Goal: Transaction & Acquisition: Obtain resource

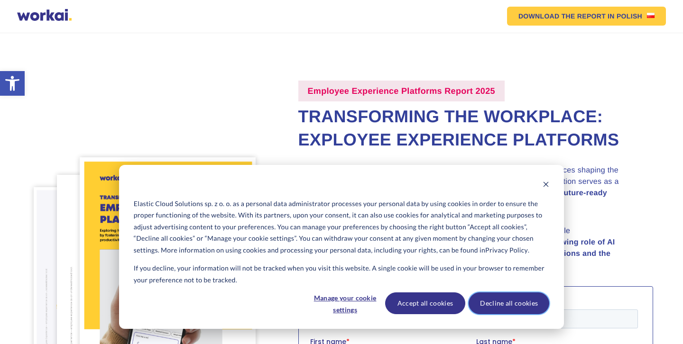
click at [501, 308] on button "Decline all cookies" at bounding box center [508, 304] width 81 height 22
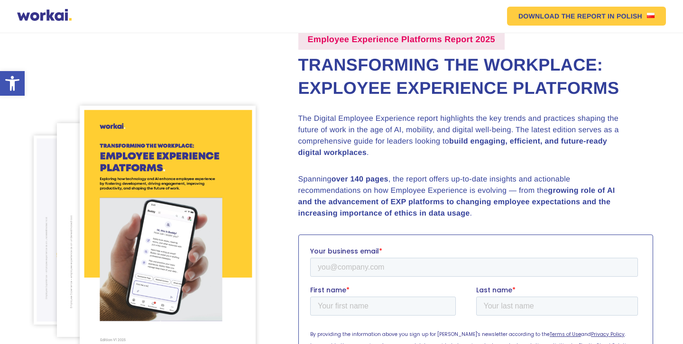
scroll to position [76, 0]
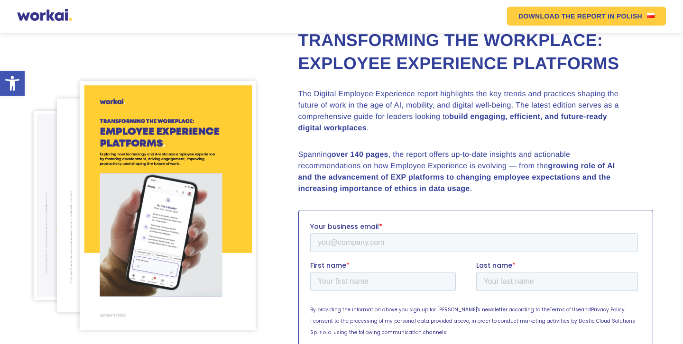
click at [382, 230] on label "Your business email *" at bounding box center [475, 225] width 331 height 9
click at [382, 233] on input "Your business email *" at bounding box center [474, 242] width 328 height 19
click at [381, 241] on input "Your business email *" at bounding box center [474, 242] width 328 height 19
type input "[PERSON_NAME][EMAIL_ADDRESS][PERSON_NAME][DOMAIN_NAME]"
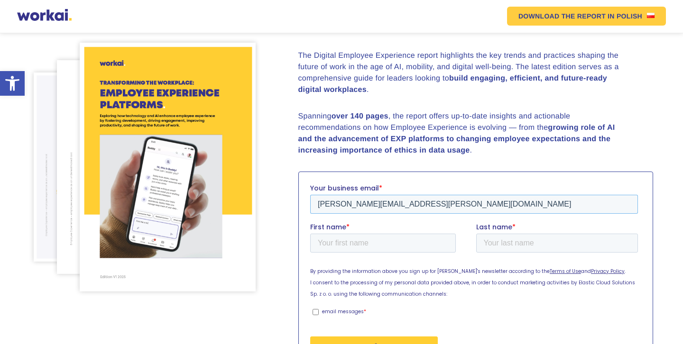
scroll to position [195, 0]
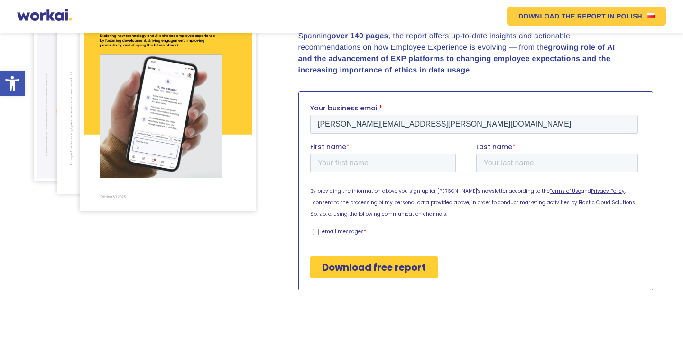
click at [378, 148] on label "First name *" at bounding box center [393, 146] width 166 height 9
click at [378, 153] on input "First name *" at bounding box center [383, 162] width 146 height 19
click at [380, 160] on input "First name *" at bounding box center [383, 162] width 146 height 19
type input "[PERSON_NAME]"
click at [528, 159] on input "Last name *" at bounding box center [557, 162] width 162 height 19
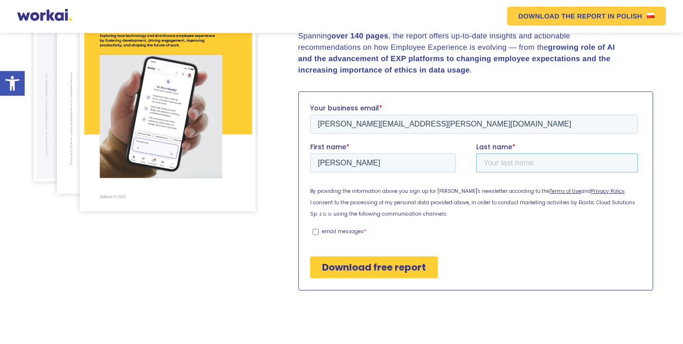
type input "[PERSON_NAME]"
click at [315, 233] on input "email messages *" at bounding box center [315, 232] width 6 height 6
checkbox input "true"
click at [351, 267] on input "Download free report" at bounding box center [374, 267] width 128 height 22
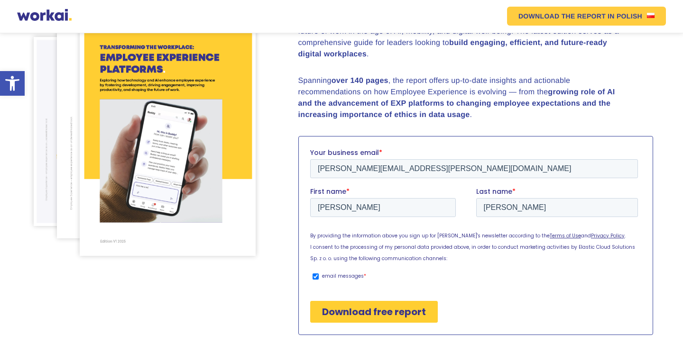
scroll to position [47, 0]
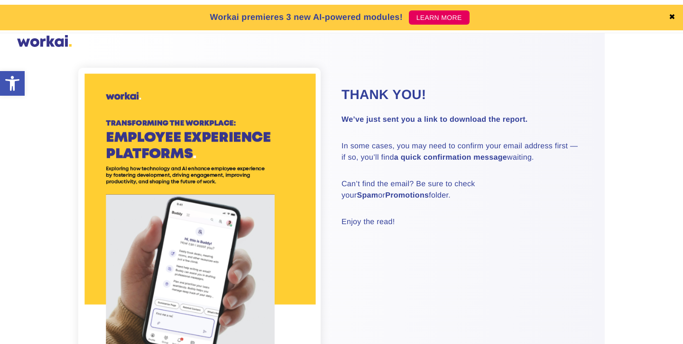
scroll to position [69, 0]
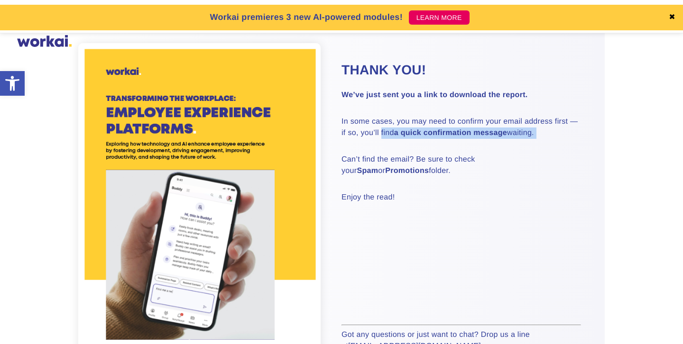
drag, startPoint x: 381, startPoint y: 131, endPoint x: 394, endPoint y: 153, distance: 25.1
click at [394, 152] on div "Thank you! We’ve just sent you a link to download the report. In some cases, yo…" at bounding box center [460, 132] width 239 height 142
click at [394, 153] on div "Thank you! We’ve just sent you a link to download the report. In some cases, yo…" at bounding box center [460, 132] width 239 height 142
